Goal: Obtain resource: Download file/media

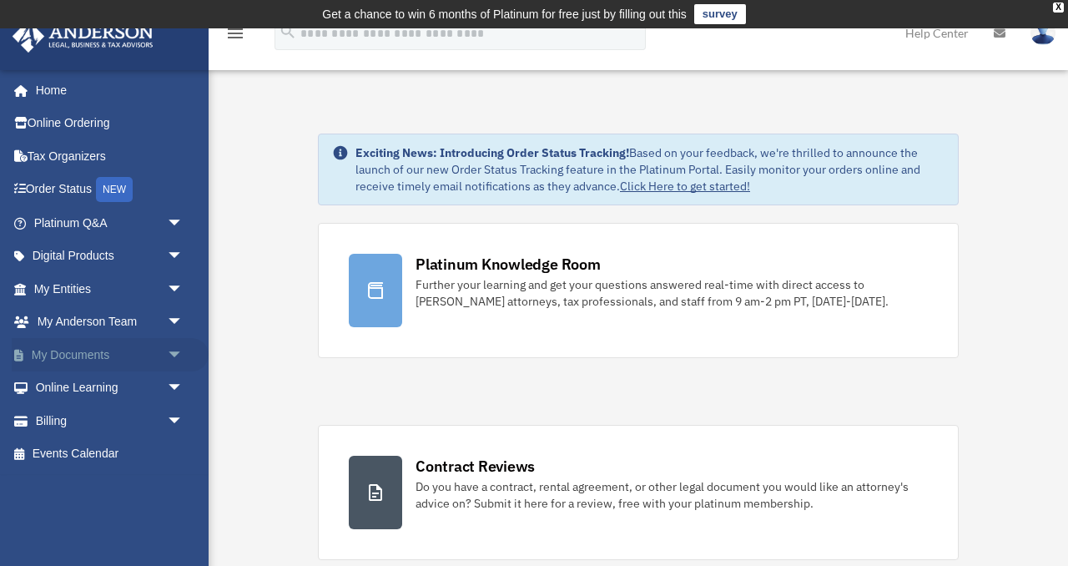
click at [177, 352] on span "arrow_drop_down" at bounding box center [183, 355] width 33 height 34
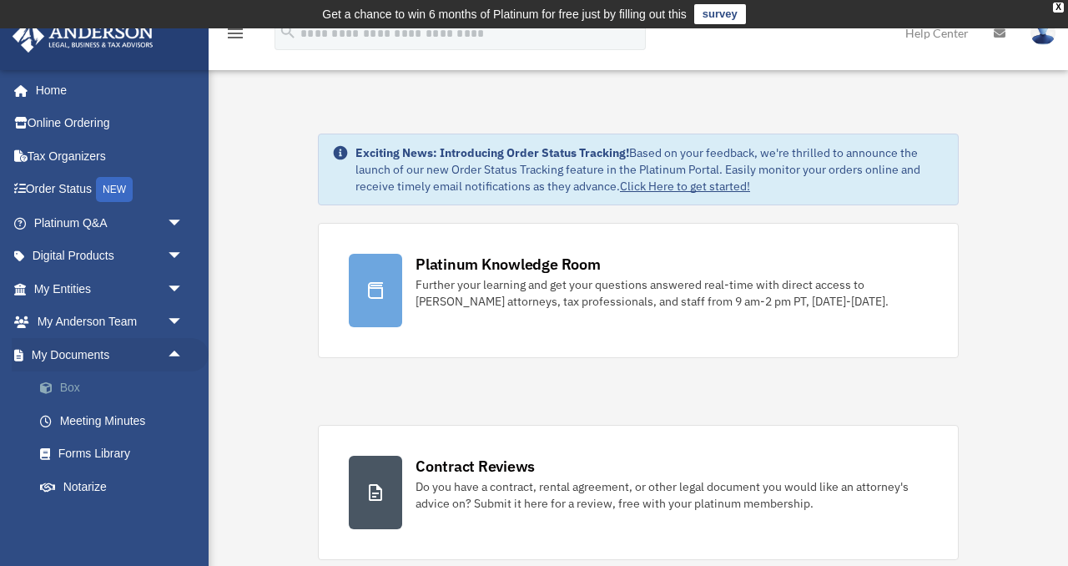
click at [88, 392] on link "Box" at bounding box center [115, 387] width 185 height 33
click at [88, 387] on link "Box" at bounding box center [115, 387] width 185 height 33
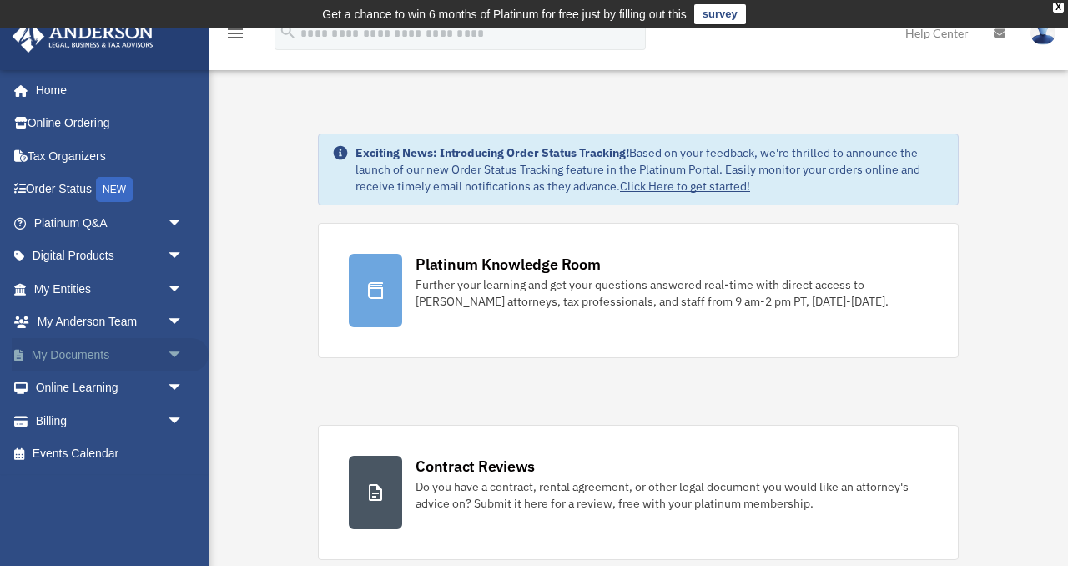
click at [169, 351] on span "arrow_drop_down" at bounding box center [183, 355] width 33 height 34
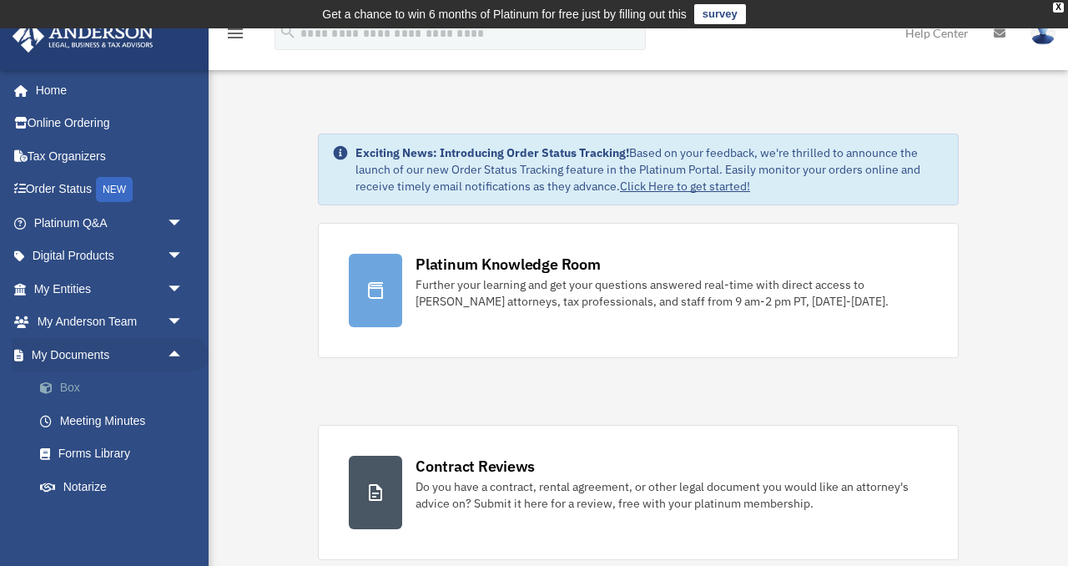
click at [141, 379] on link "Box" at bounding box center [115, 387] width 185 height 33
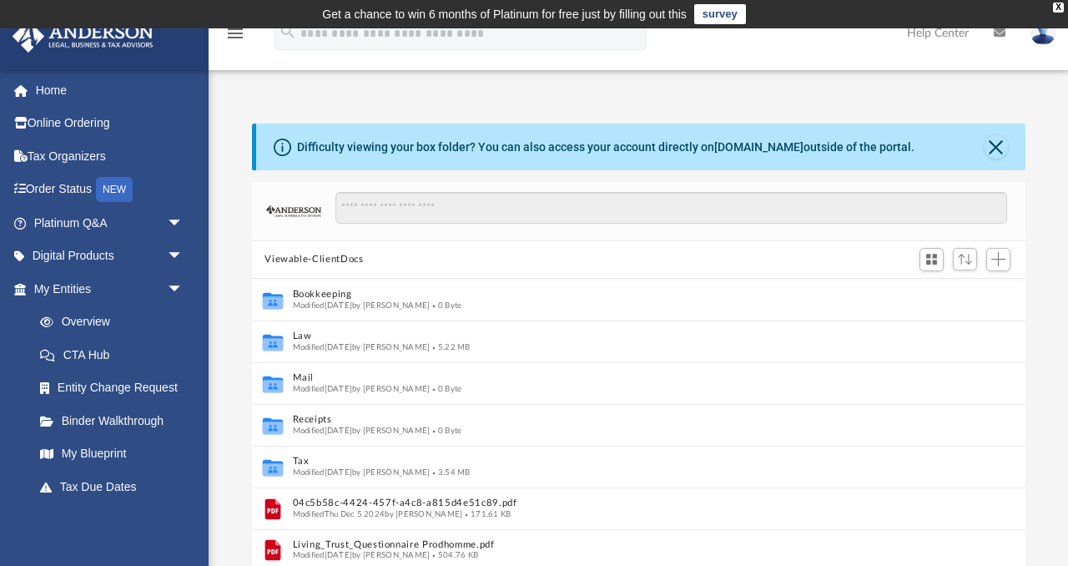
scroll to position [1, 1]
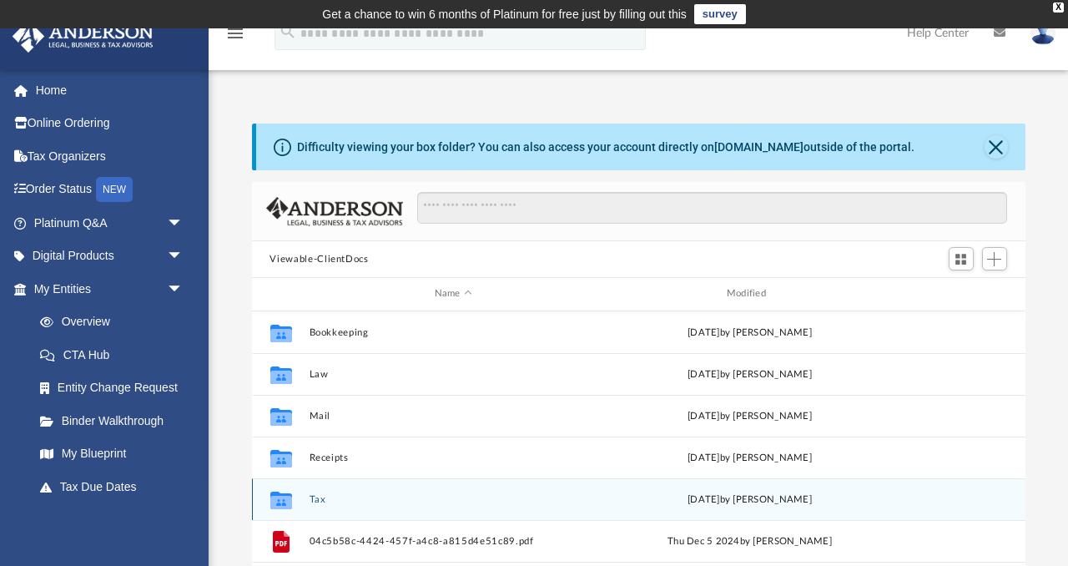
click at [329, 497] on button "Tax" at bounding box center [453, 499] width 289 height 11
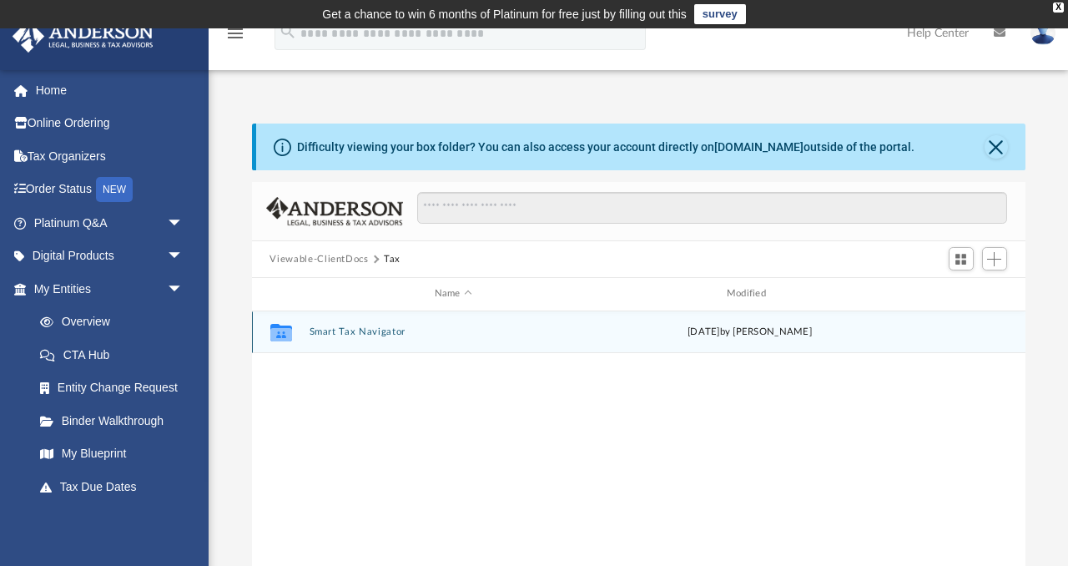
click at [374, 326] on button "Smart Tax Navigator" at bounding box center [453, 331] width 289 height 11
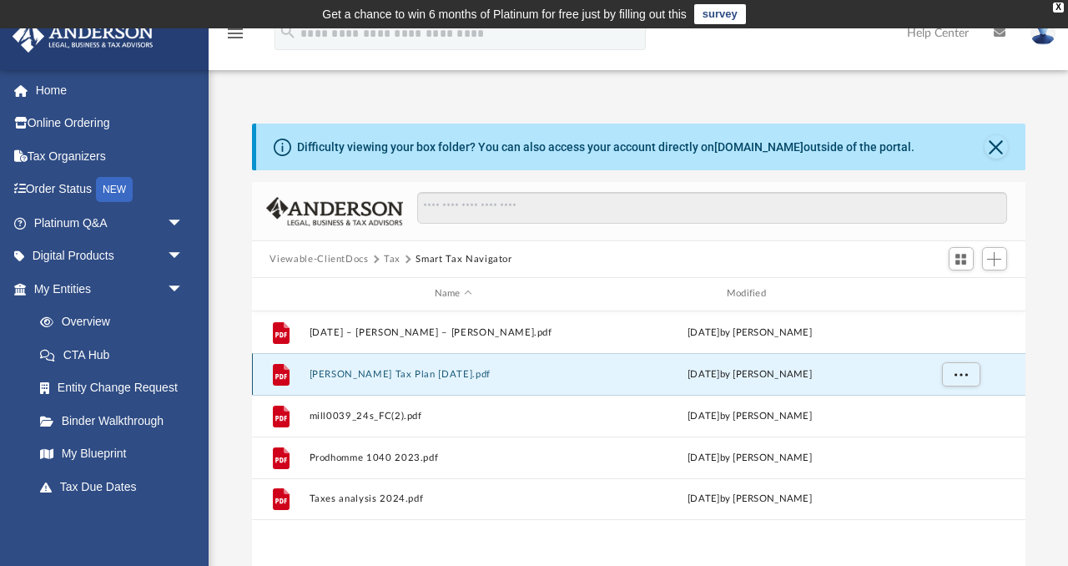
click at [402, 369] on button "Julien Prodhomme Tax Plan 2025-09-12.pdf" at bounding box center [453, 374] width 289 height 11
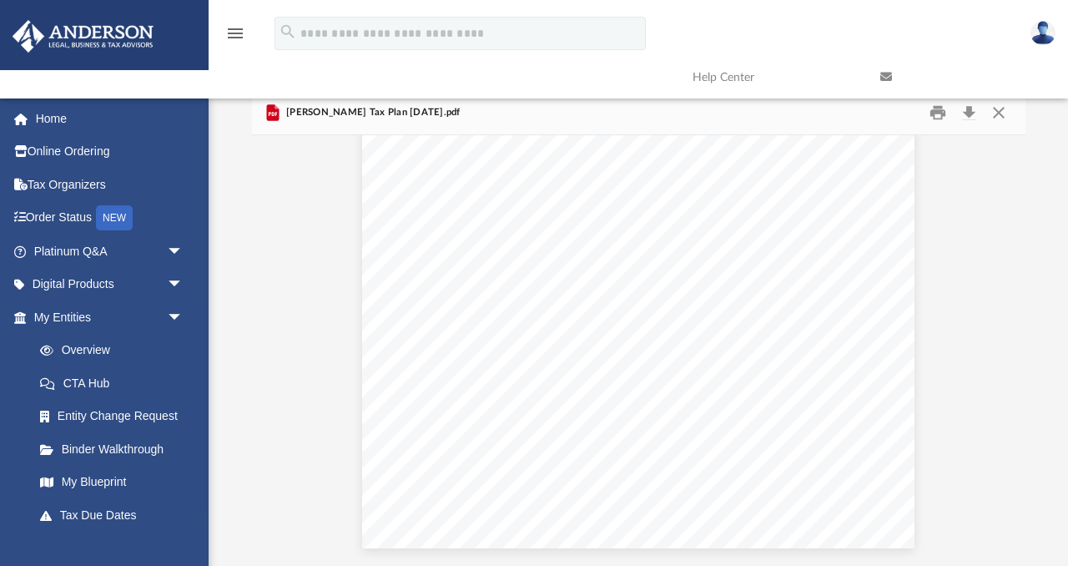
scroll to position [15835, 0]
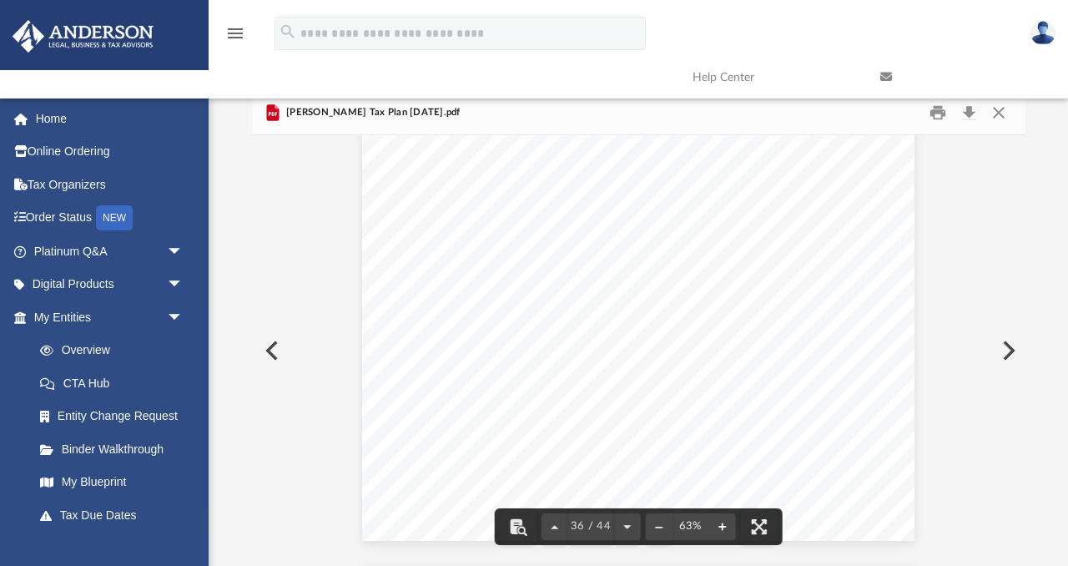
click at [722, 527] on button "File preview" at bounding box center [721, 526] width 27 height 37
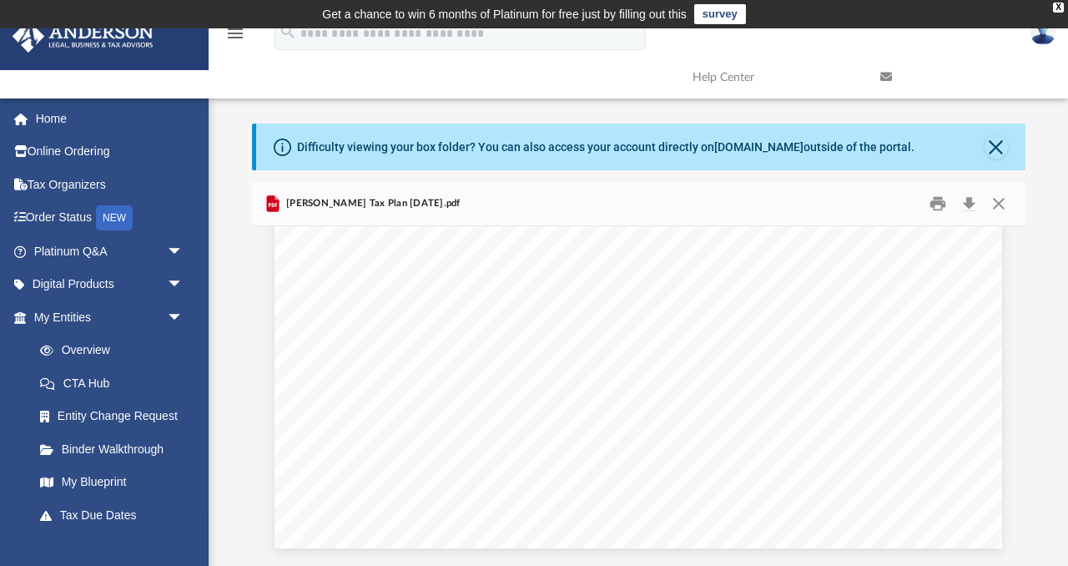
scroll to position [8415, 0]
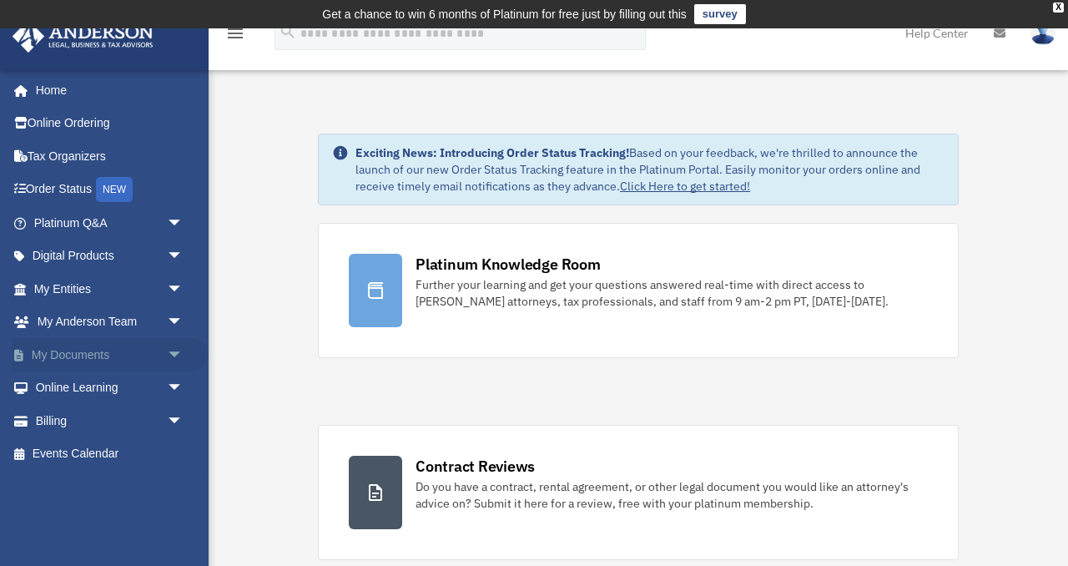
click at [176, 356] on span "arrow_drop_down" at bounding box center [183, 355] width 33 height 34
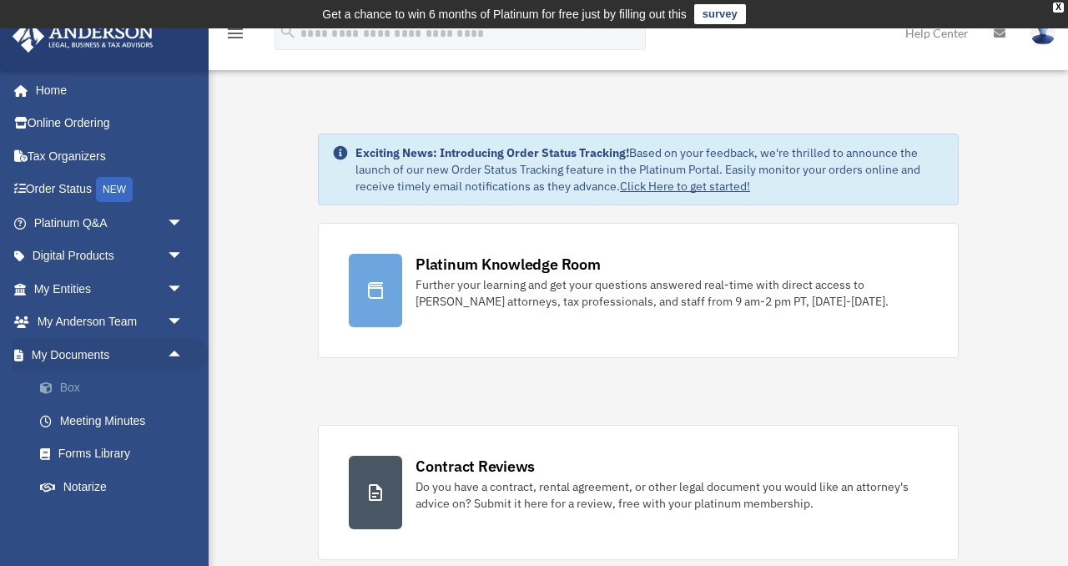
click at [96, 384] on link "Box" at bounding box center [115, 387] width 185 height 33
click at [73, 389] on link "Box" at bounding box center [115, 387] width 185 height 33
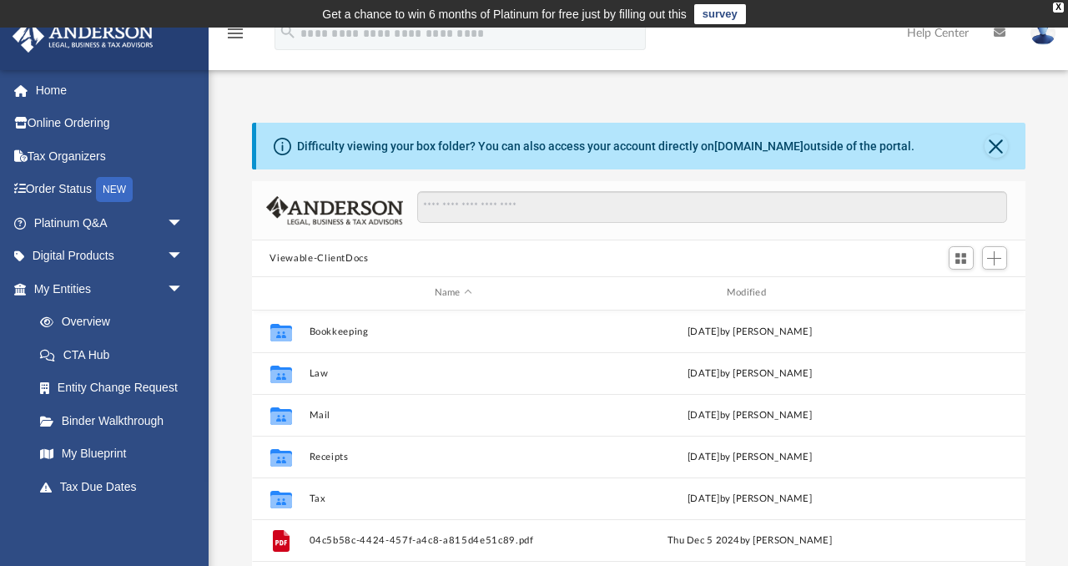
scroll to position [379, 774]
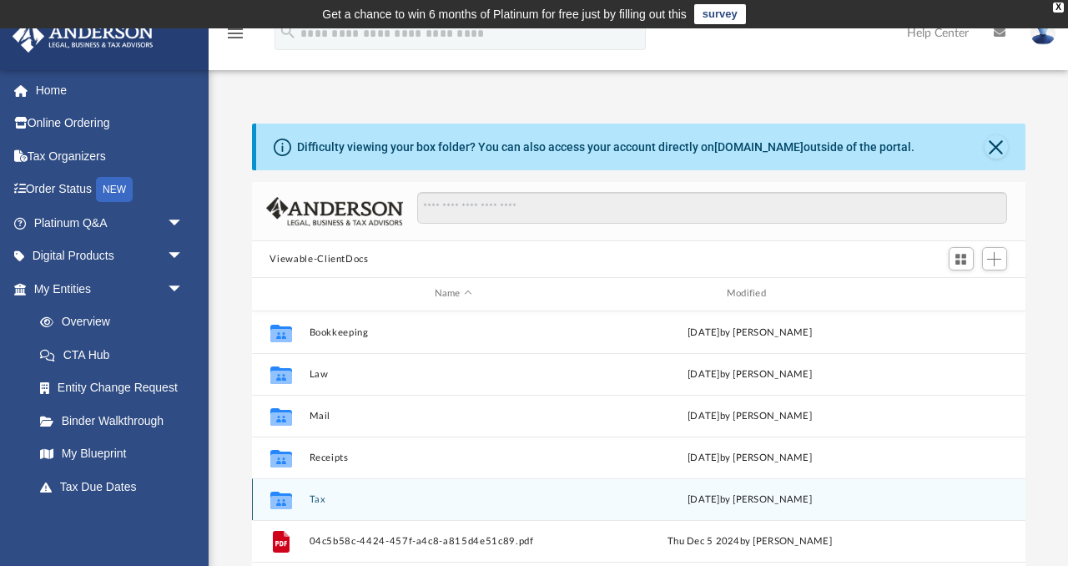
click at [303, 497] on div "Collaborated Folder Tax [DATE] by [PERSON_NAME]" at bounding box center [639, 499] width 774 height 42
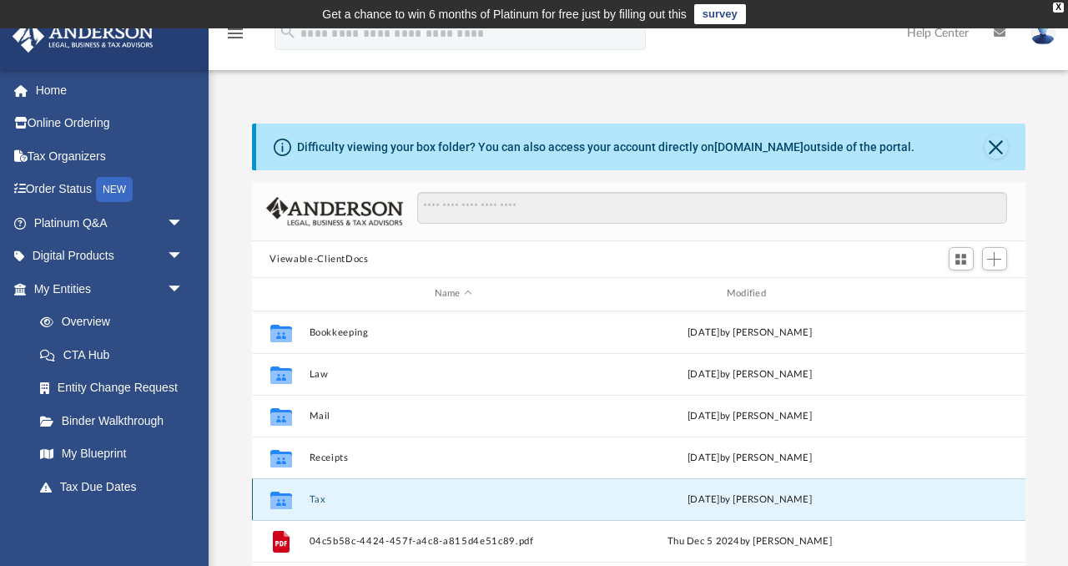
click at [310, 497] on button "Tax" at bounding box center [453, 499] width 289 height 11
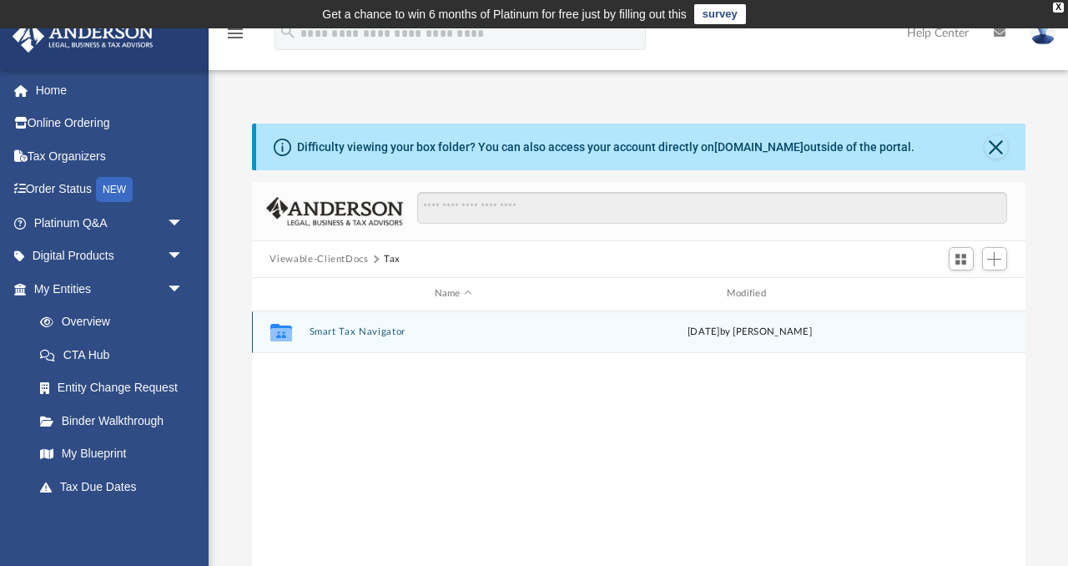
click at [358, 326] on button "Smart Tax Navigator" at bounding box center [453, 331] width 289 height 11
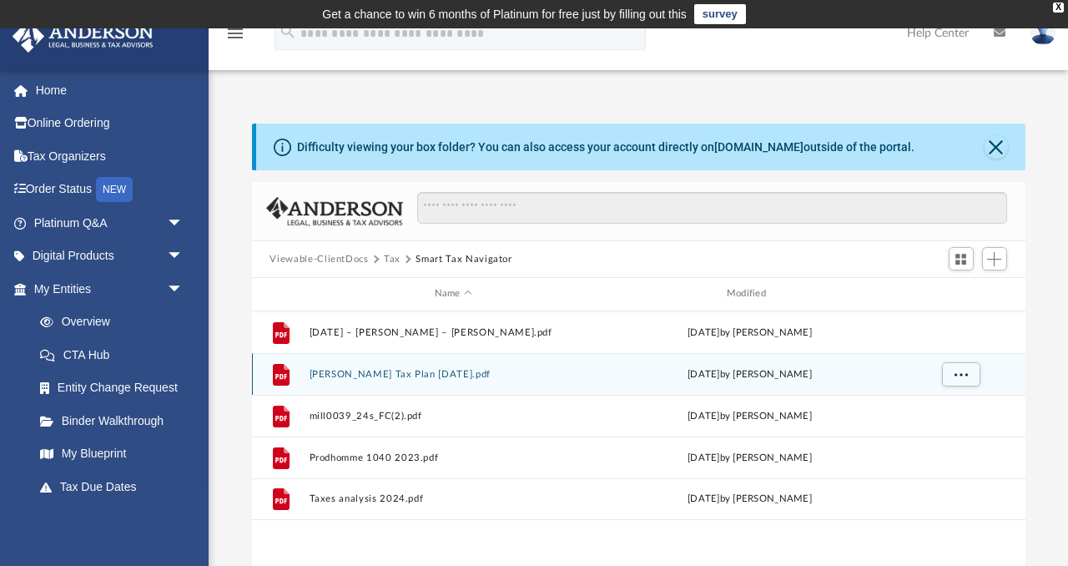
click at [446, 371] on button "[PERSON_NAME] Tax Plan [DATE].pdf" at bounding box center [453, 374] width 289 height 11
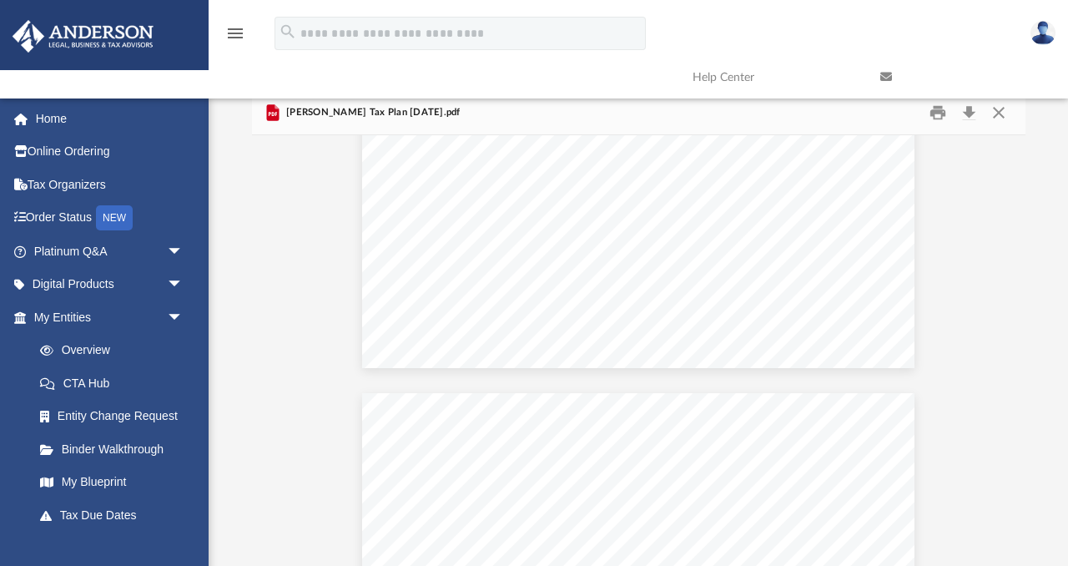
scroll to position [8177, 0]
